Goal: Task Accomplishment & Management: Manage account settings

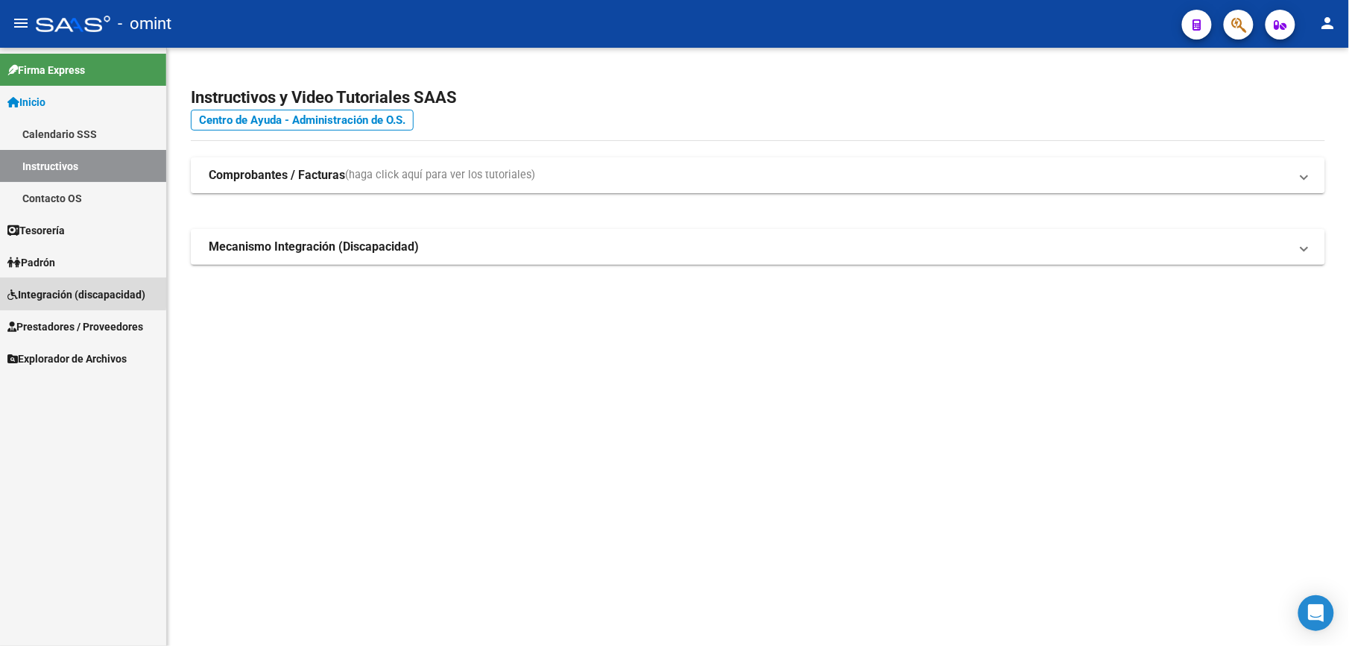
click at [34, 286] on span "Integración (discapacidad)" at bounding box center [76, 294] width 138 height 16
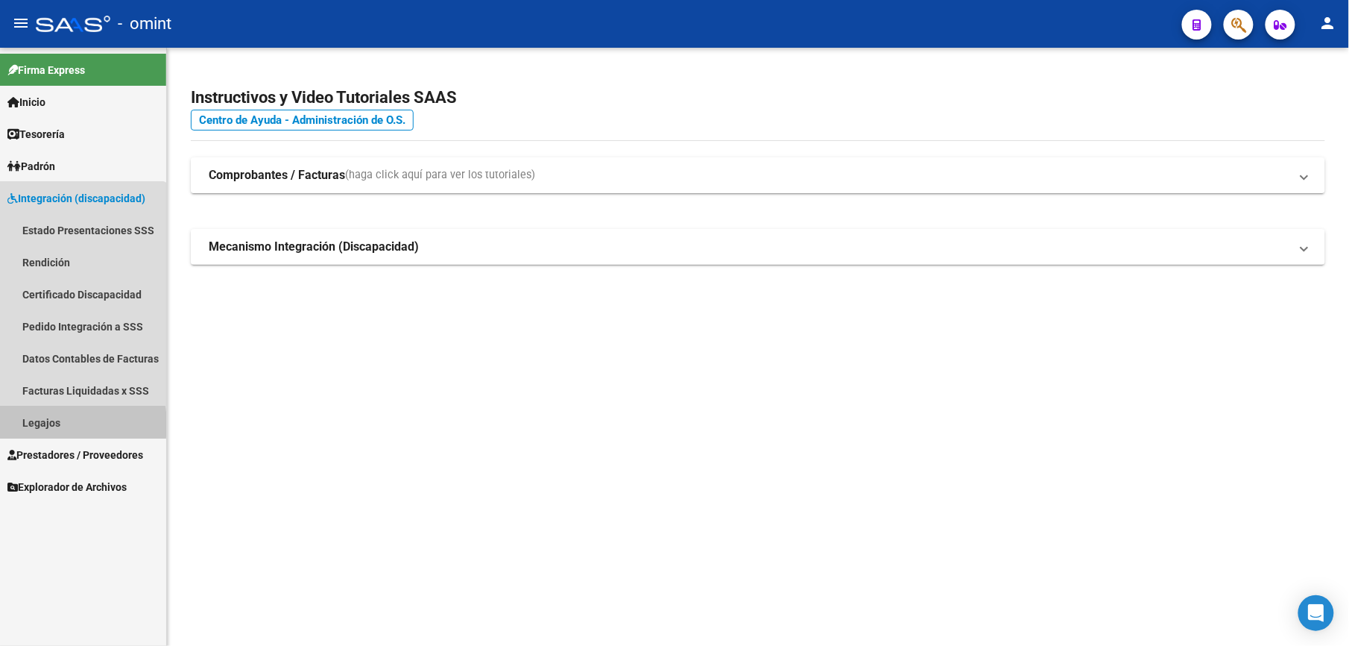
click at [45, 424] on link "Legajos" at bounding box center [83, 422] width 166 height 32
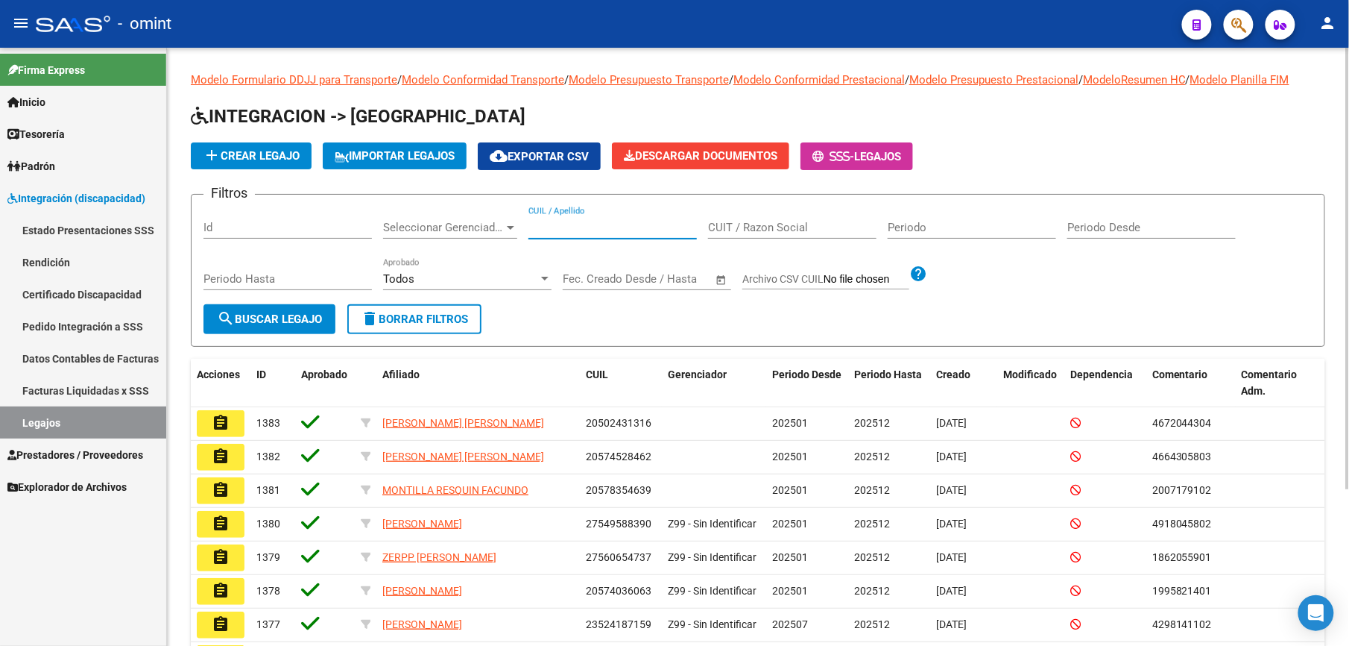
click at [587, 227] on input "CUIL / Apellido" at bounding box center [613, 227] width 168 height 13
paste input "20495879500"
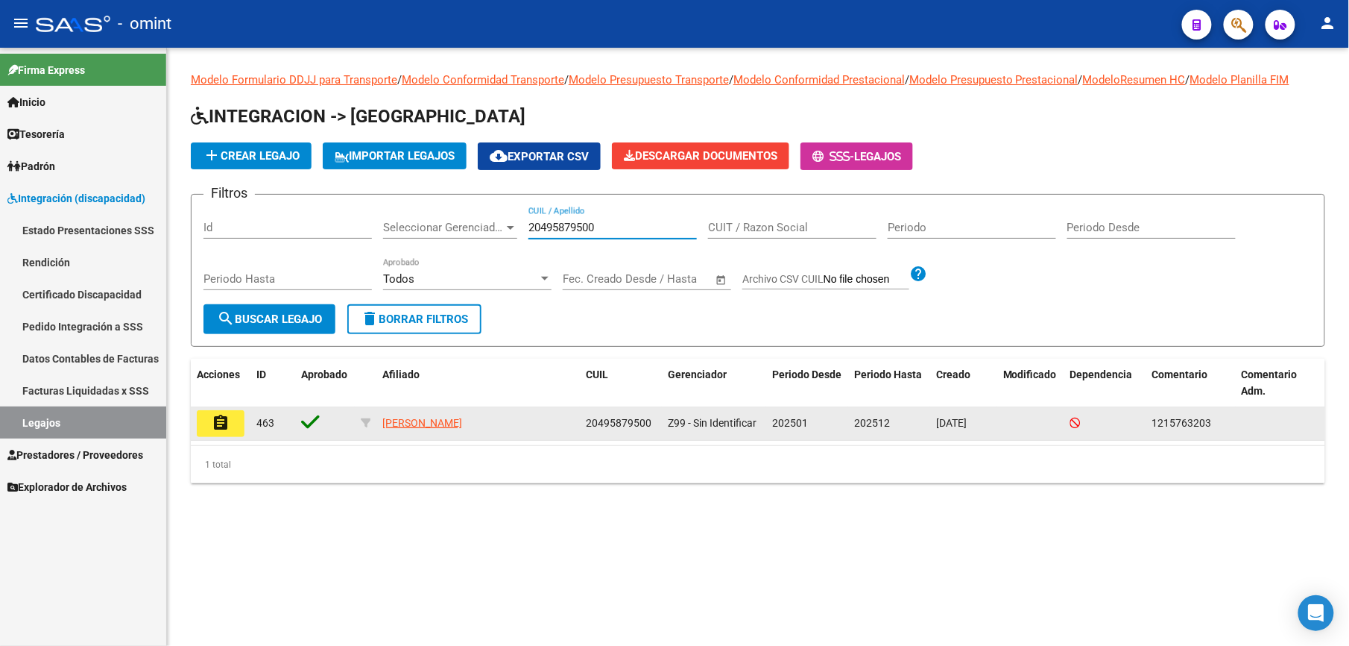
type input "20495879500"
click at [219, 419] on mat-icon "assignment" at bounding box center [221, 423] width 18 height 18
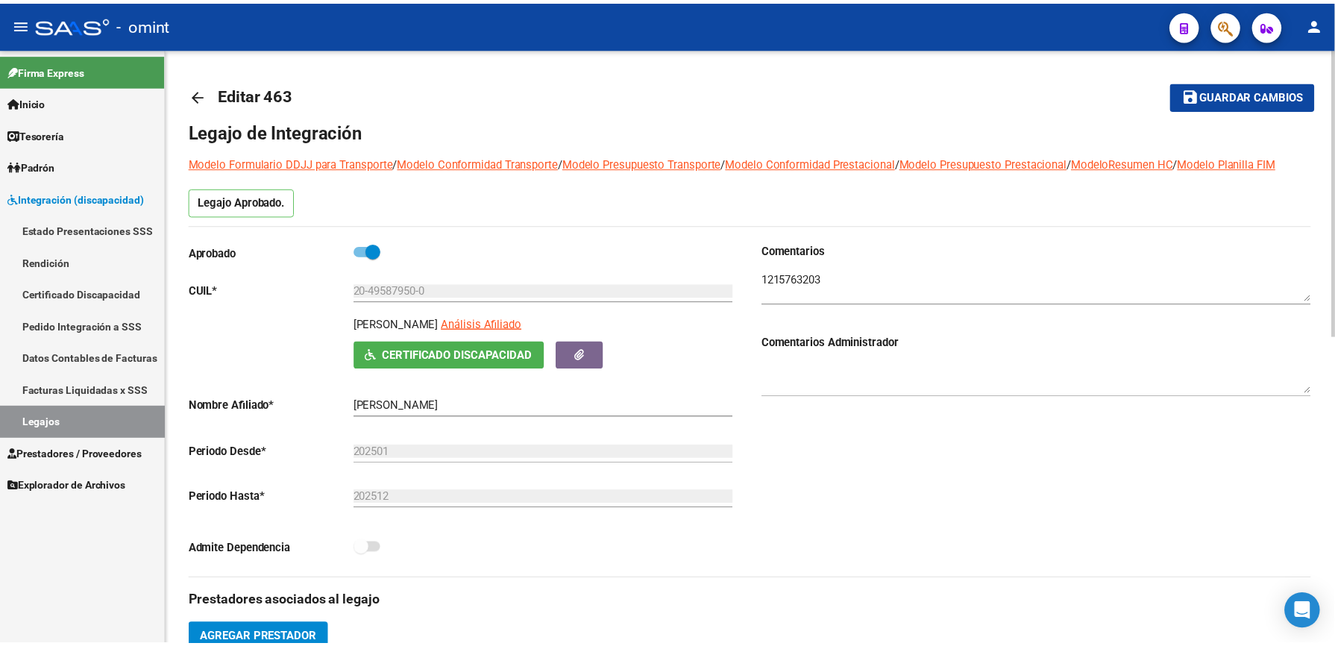
scroll to position [397, 0]
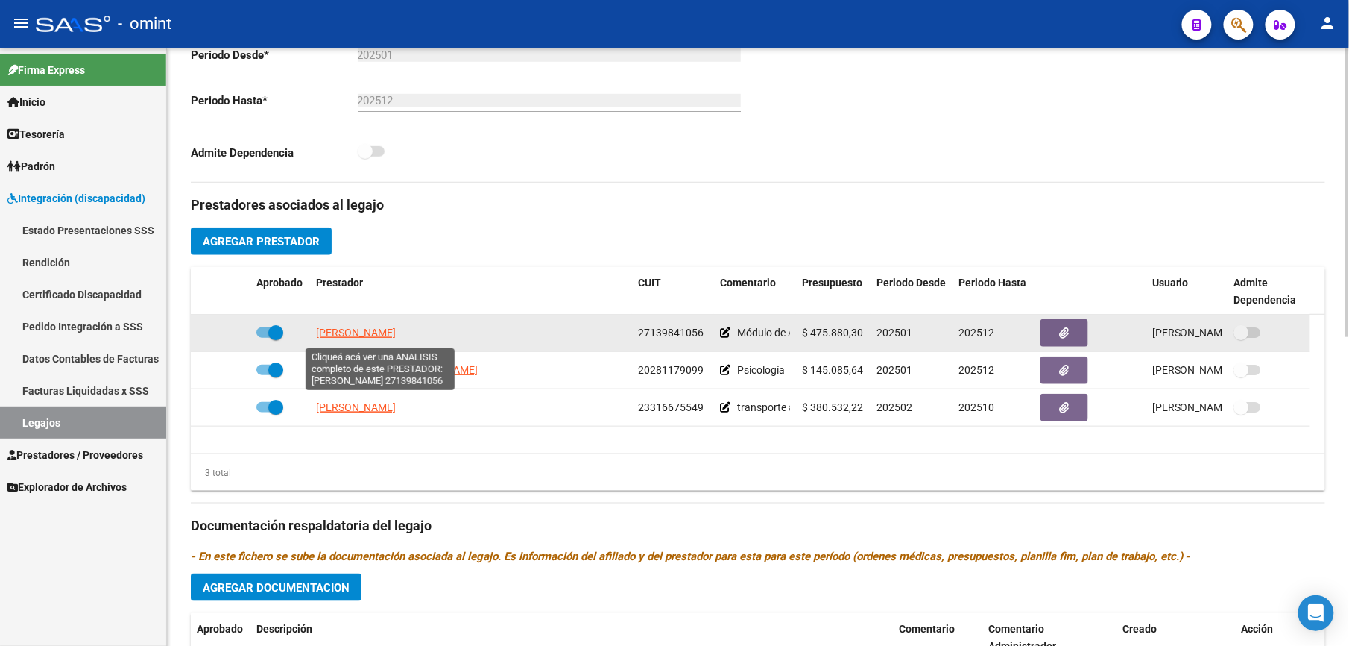
click at [391, 329] on span "[PERSON_NAME]" at bounding box center [356, 333] width 80 height 12
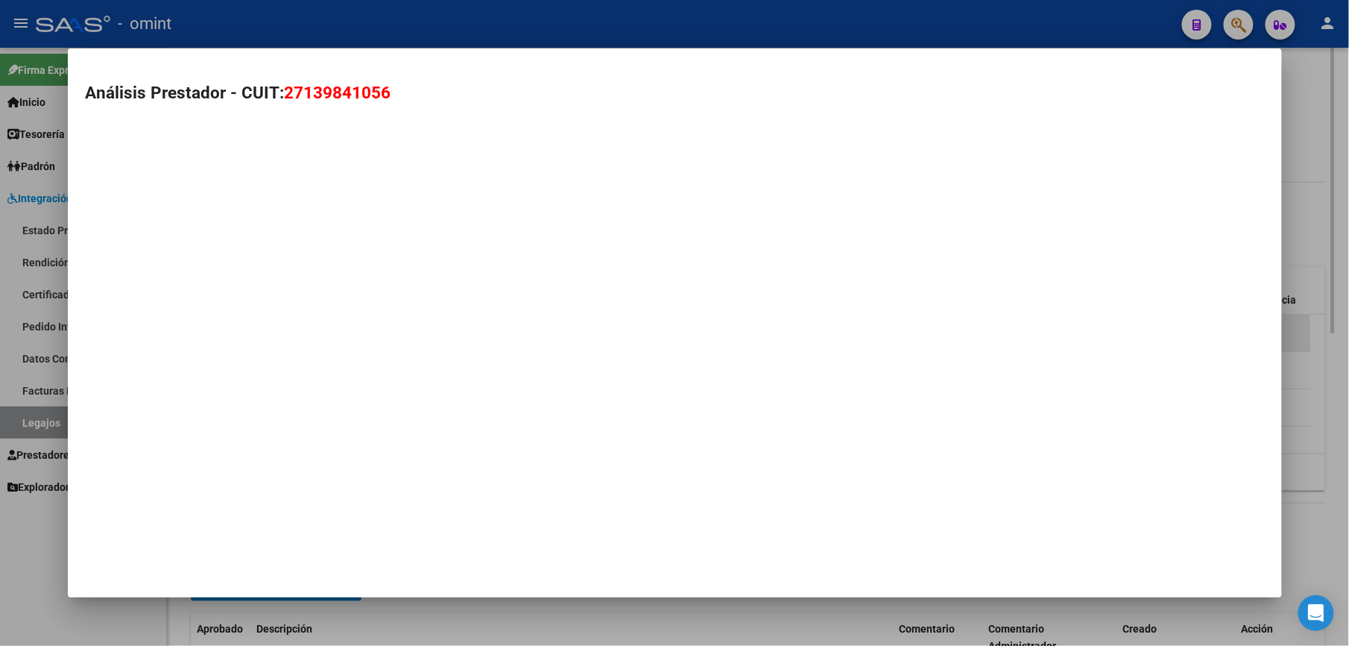
scroll to position [415, 0]
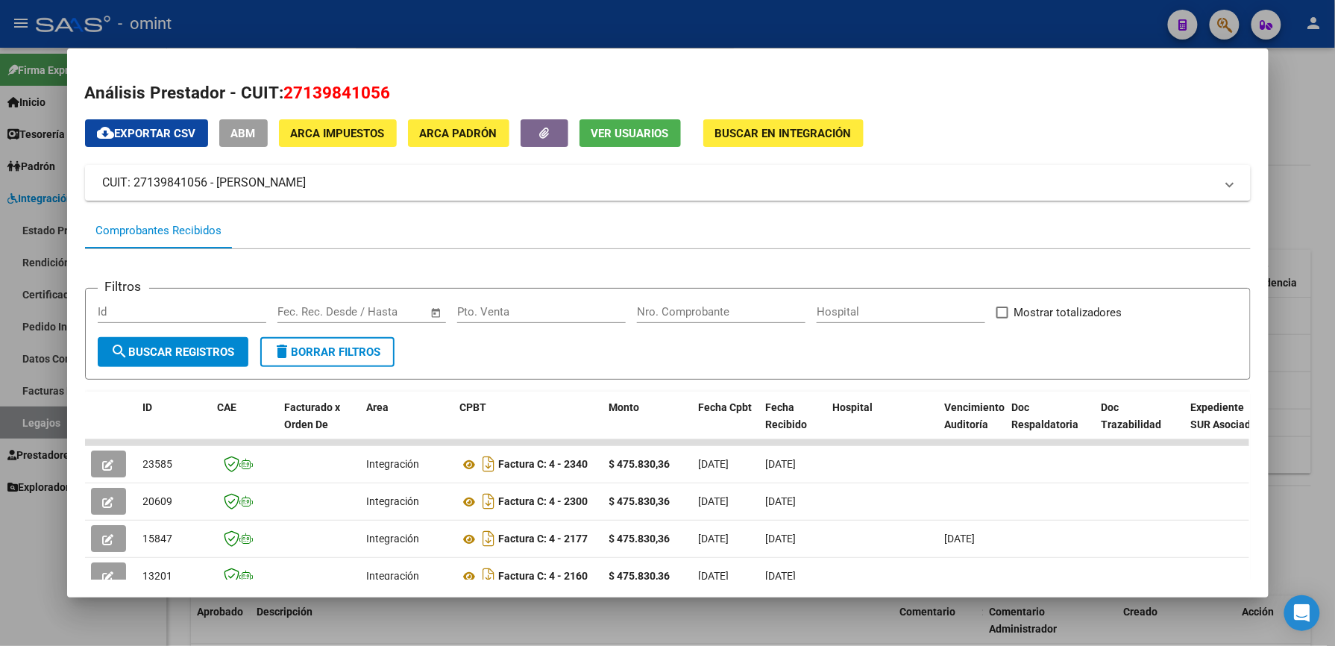
click at [1303, 233] on div at bounding box center [667, 323] width 1335 height 646
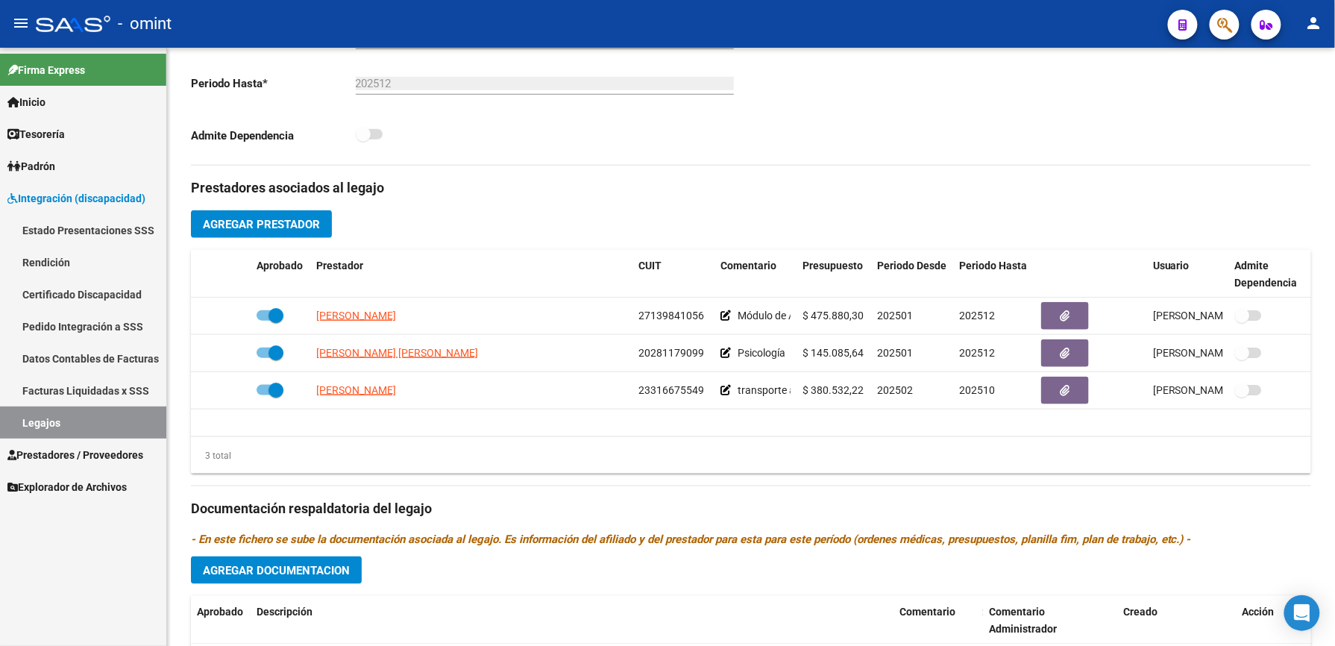
scroll to position [397, 0]
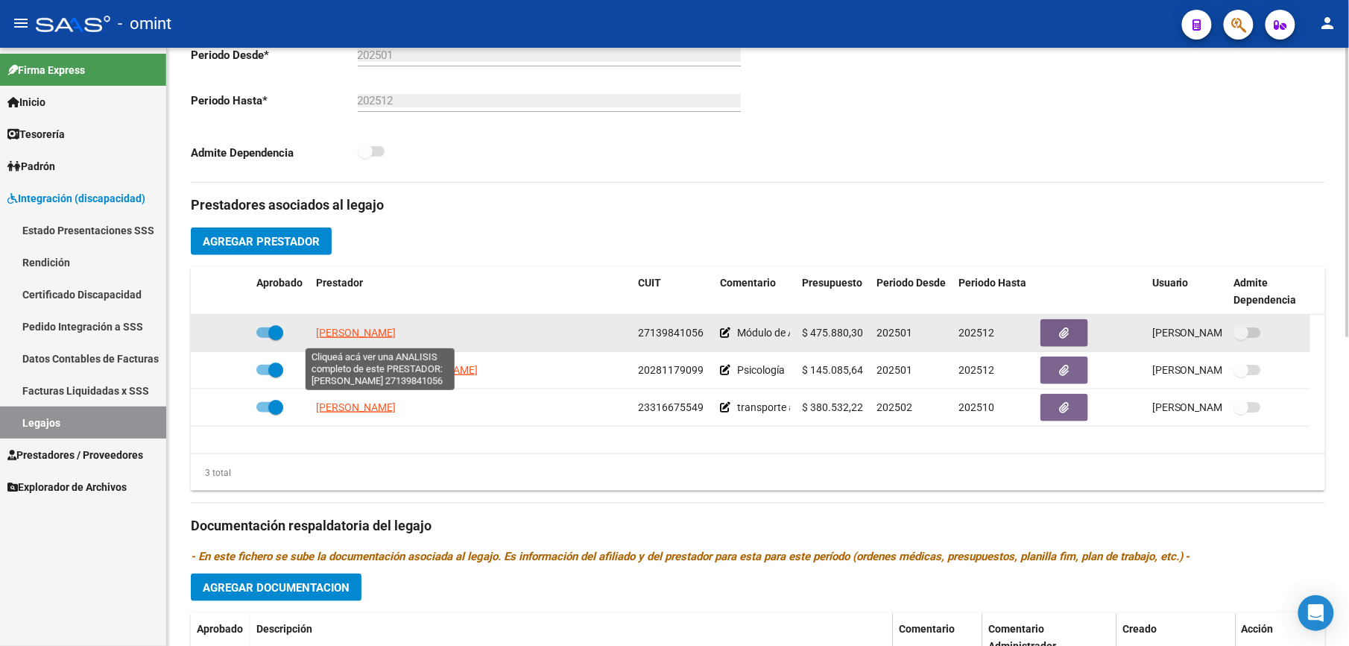
click at [376, 335] on span "[PERSON_NAME]" at bounding box center [356, 333] width 80 height 12
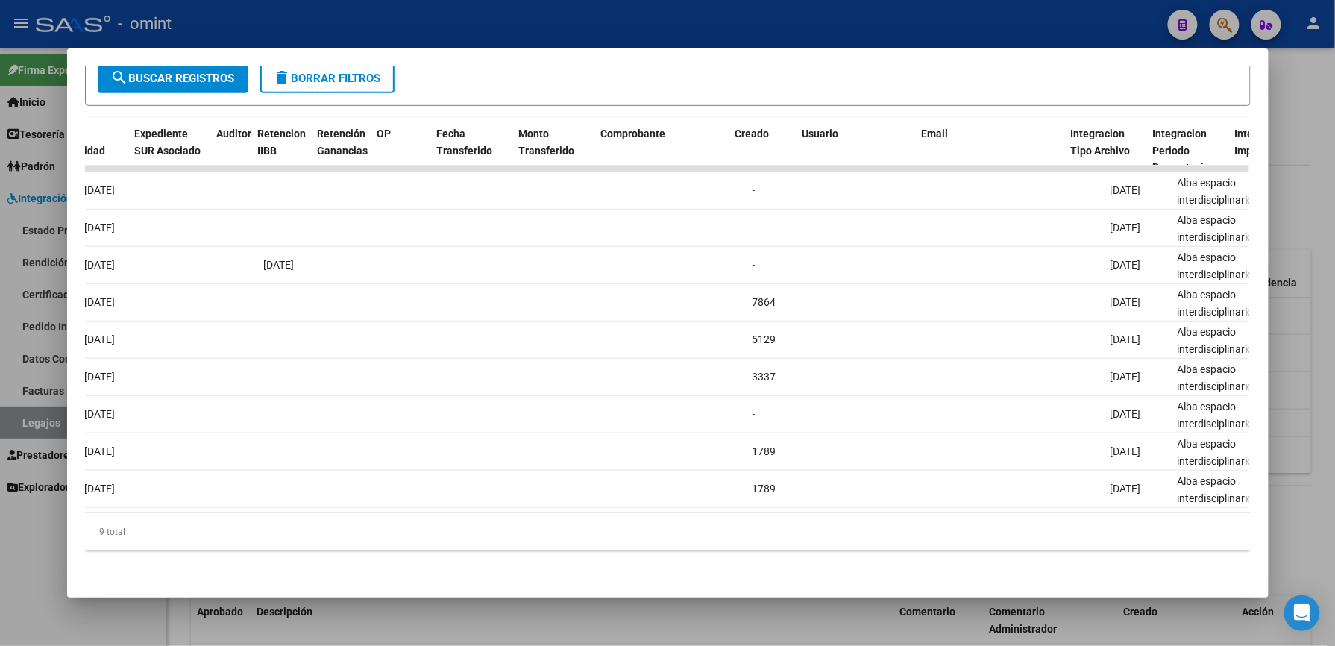
scroll to position [0, 0]
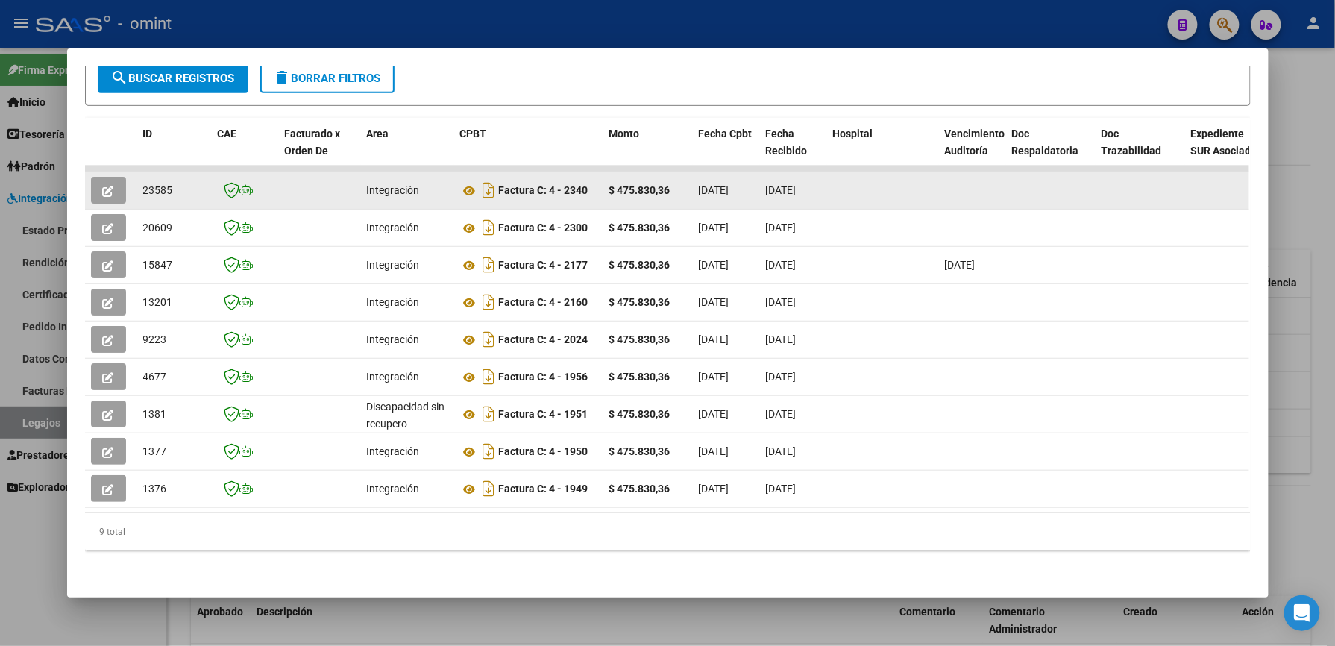
click at [103, 186] on icon "button" at bounding box center [108, 191] width 11 height 11
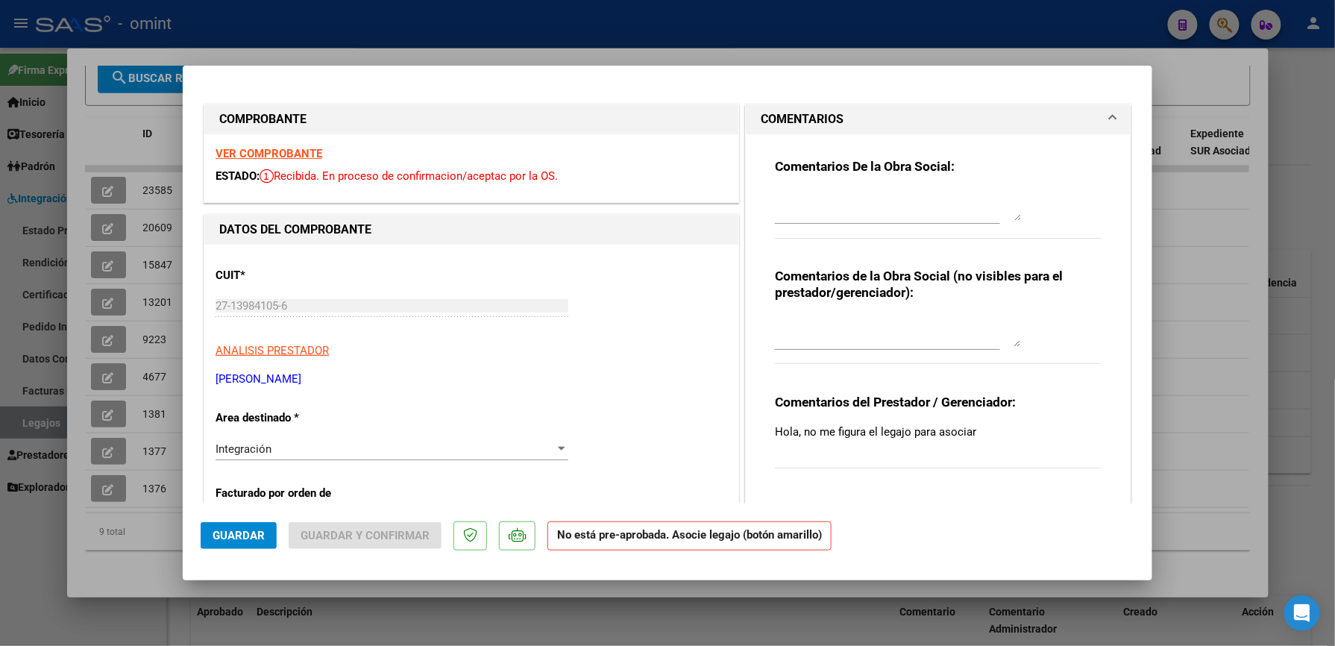
click at [260, 149] on strong "VER COMPROBANTE" at bounding box center [268, 153] width 107 height 13
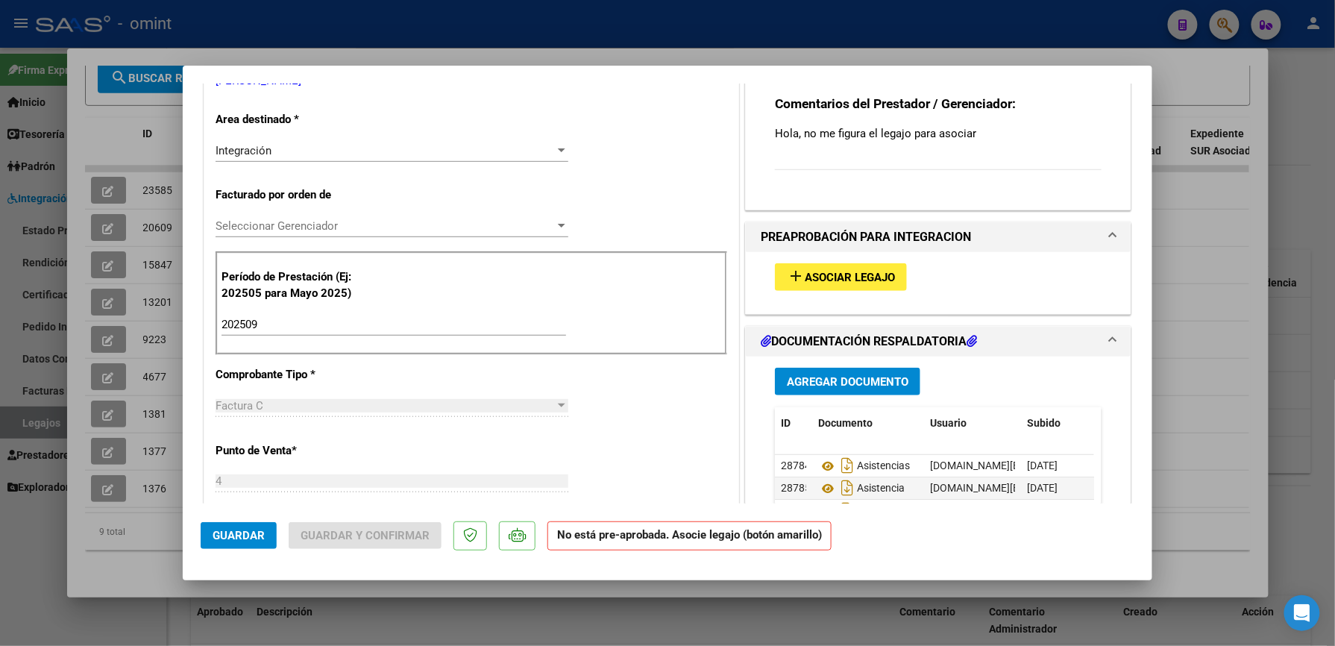
scroll to position [397, 0]
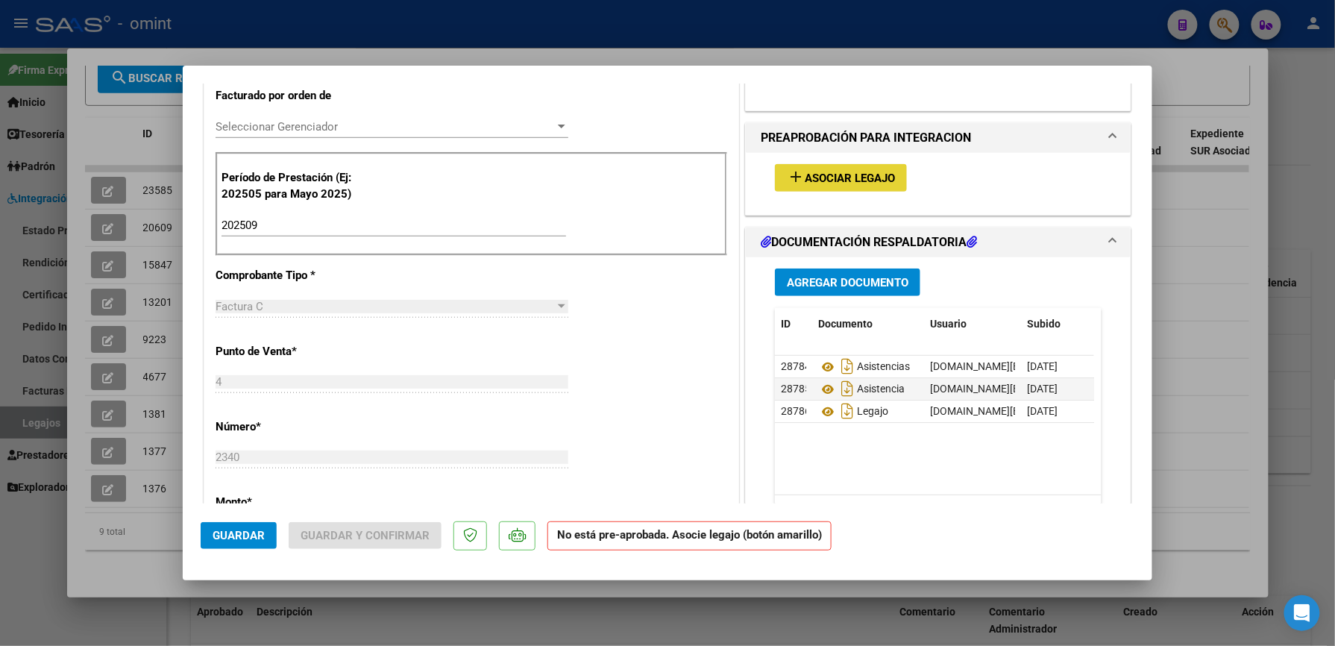
click at [832, 174] on span "Asociar Legajo" at bounding box center [849, 177] width 90 height 13
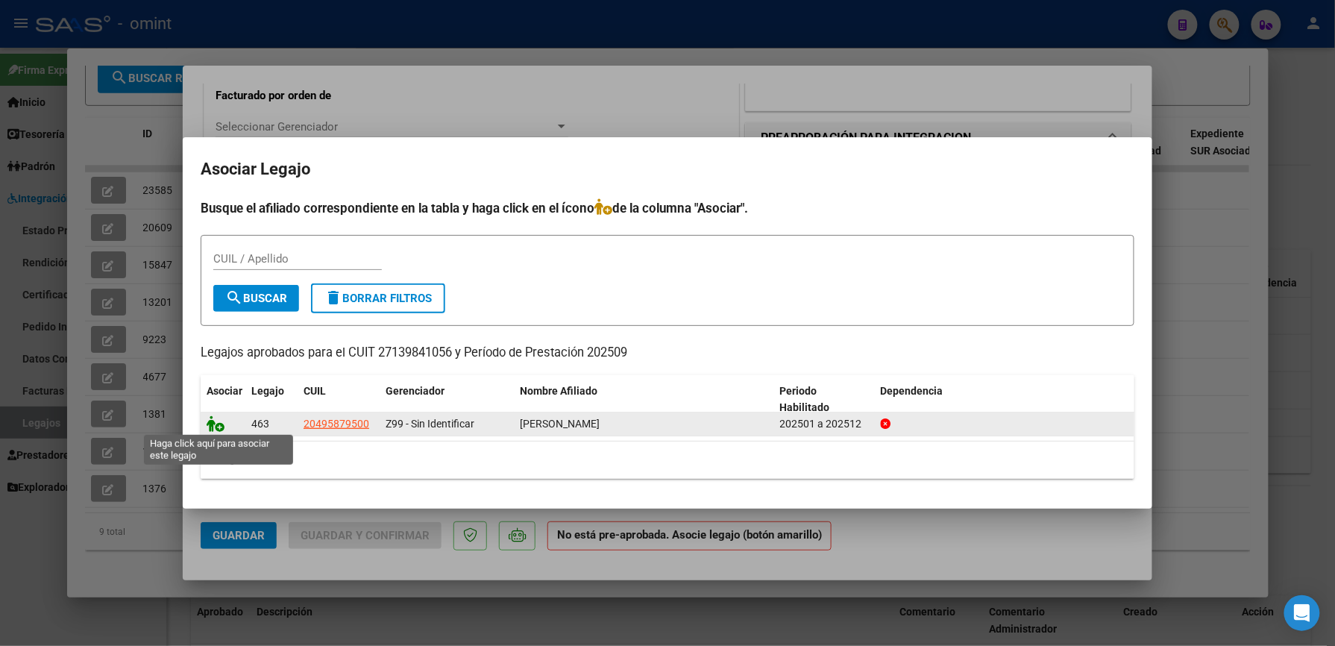
click at [218, 422] on icon at bounding box center [216, 423] width 18 height 16
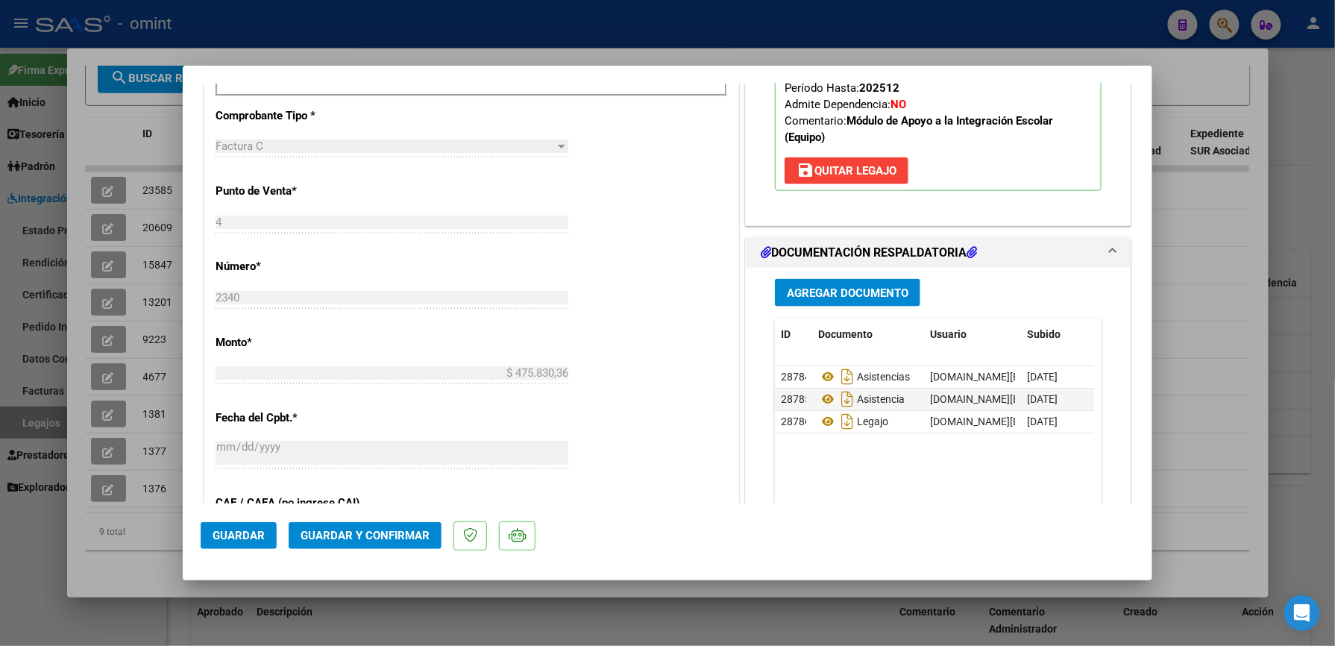
scroll to position [696, 0]
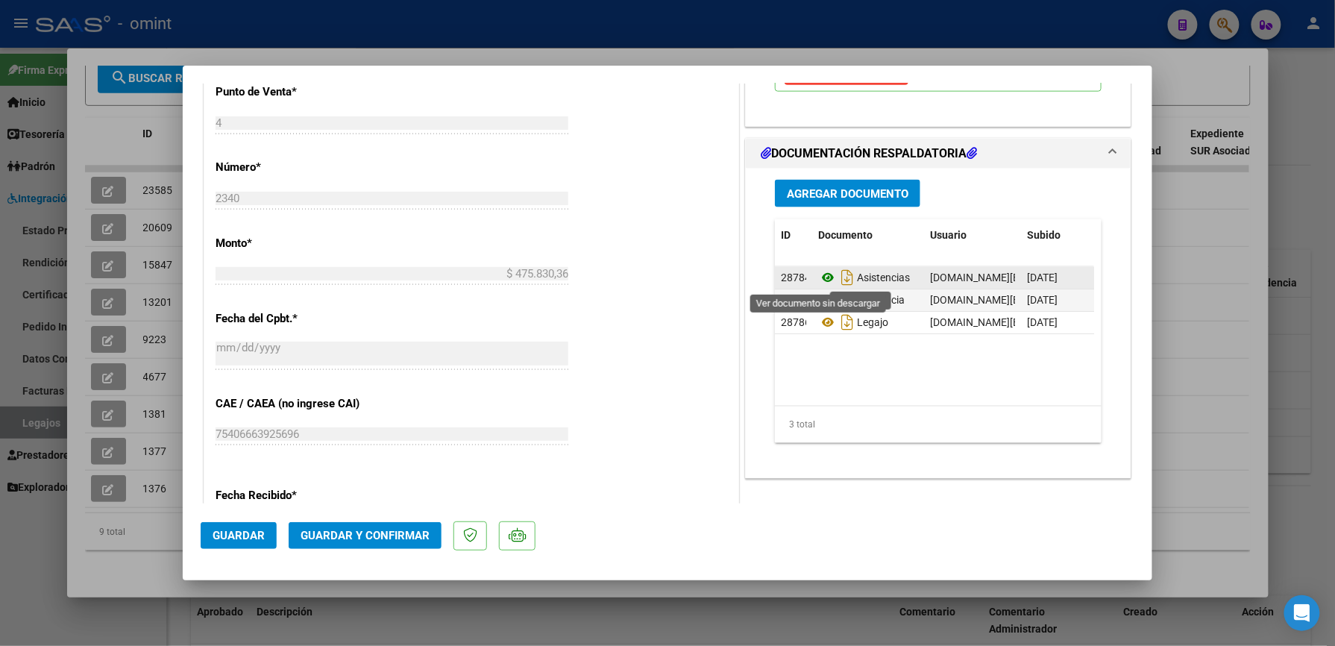
click at [818, 280] on icon at bounding box center [827, 277] width 19 height 18
